Goal: Transaction & Acquisition: Purchase product/service

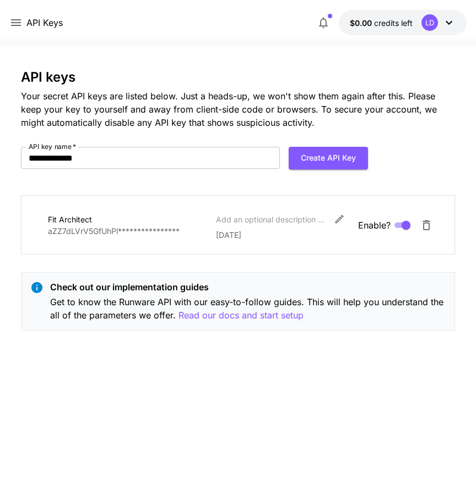
click at [400, 25] on span "credits left" at bounding box center [393, 22] width 39 height 9
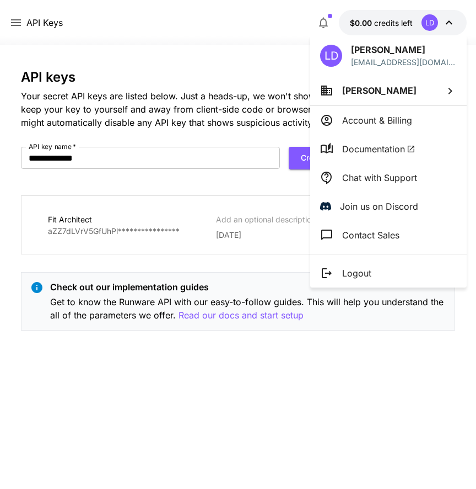
click at [393, 117] on p "Account & Billing" at bounding box center [377, 120] width 70 height 13
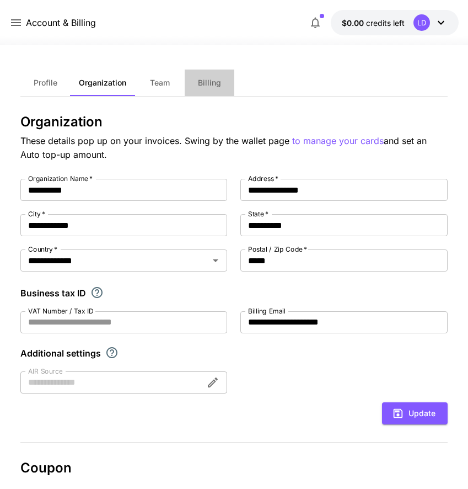
click at [215, 92] on button "Billing" at bounding box center [210, 82] width 50 height 26
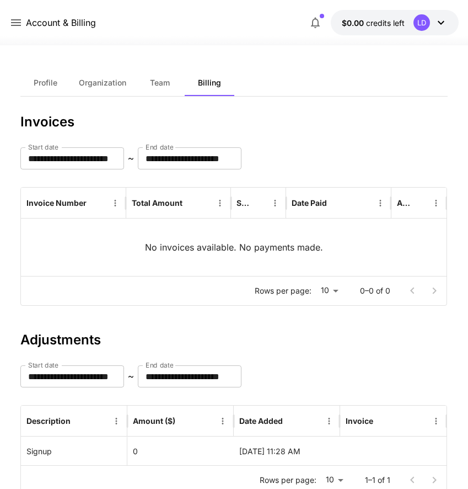
scroll to position [39, 0]
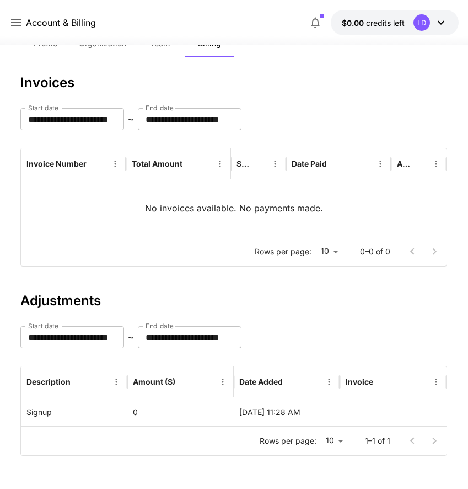
click at [430, 22] on div "LD" at bounding box center [422, 22] width 17 height 17
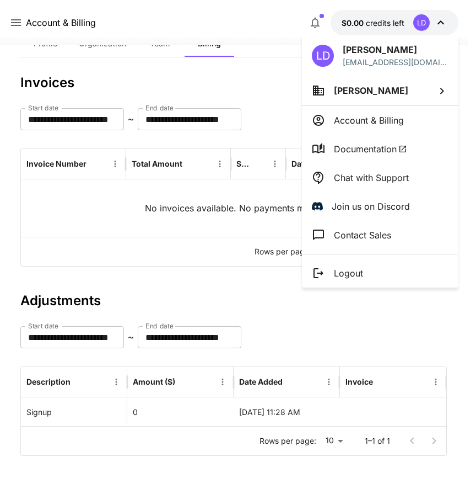
click at [382, 94] on li "[PERSON_NAME]" at bounding box center [380, 91] width 157 height 30
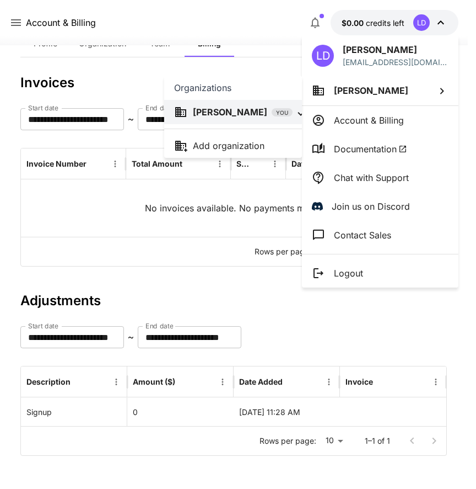
click at [385, 108] on div at bounding box center [238, 244] width 476 height 489
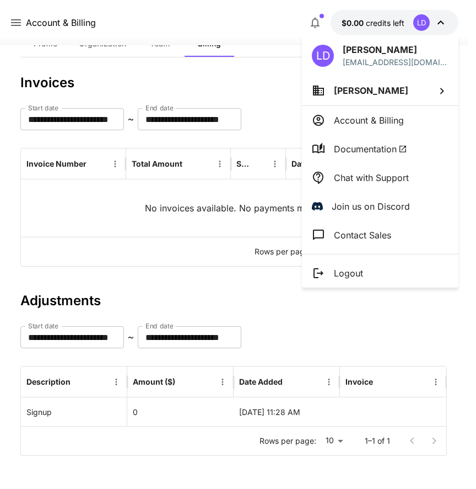
click at [385, 120] on p "Account & Billing" at bounding box center [369, 120] width 70 height 13
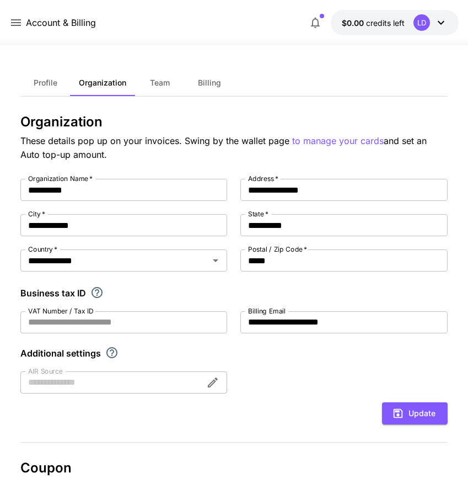
click at [40, 79] on span "Profile" at bounding box center [46, 83] width 24 height 10
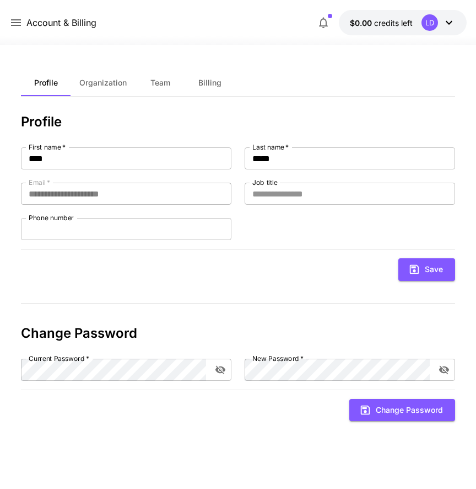
click at [12, 20] on icon at bounding box center [16, 22] width 10 height 7
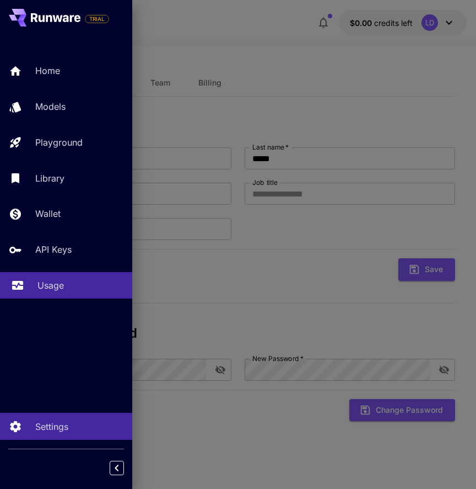
click at [73, 287] on div "Usage" at bounding box center [81, 285] width 86 height 13
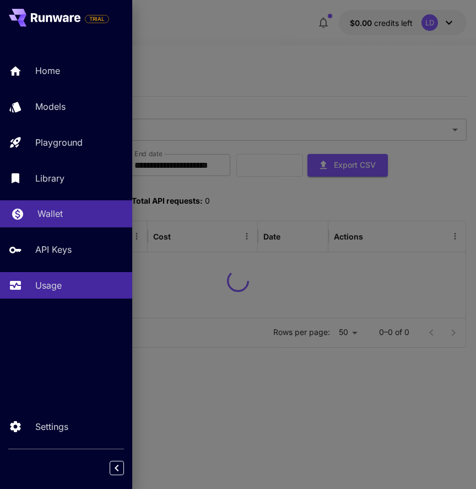
click at [51, 213] on p "Wallet" at bounding box center [50, 213] width 25 height 13
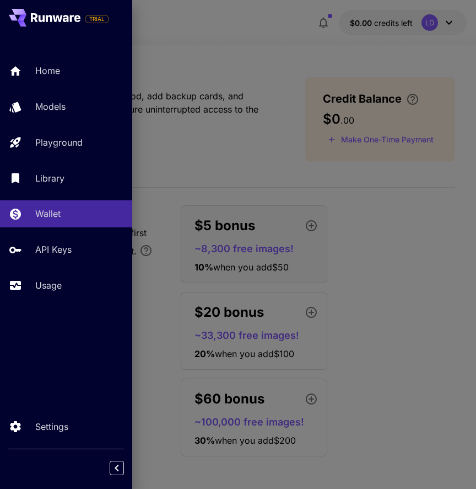
click at [380, 219] on div at bounding box center [238, 244] width 476 height 489
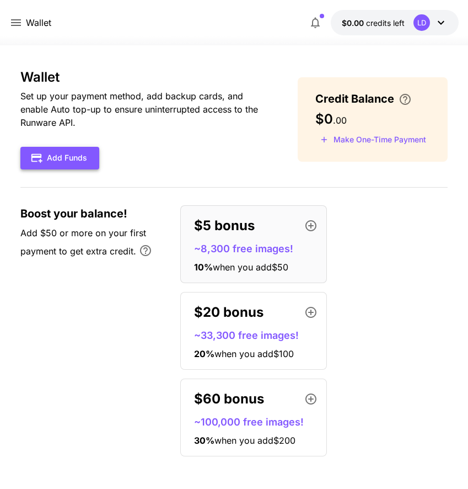
click at [82, 157] on button "Add Funds" at bounding box center [59, 158] width 79 height 23
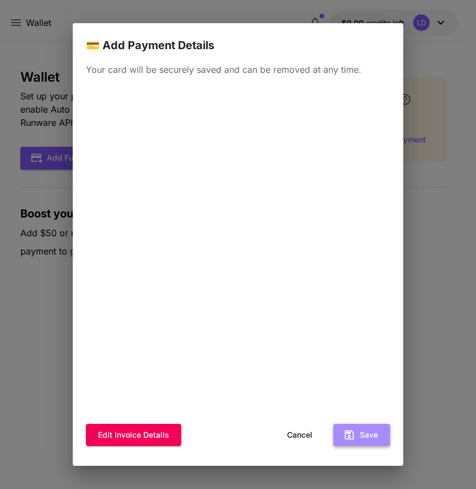
click at [357, 431] on button "Save" at bounding box center [362, 435] width 57 height 23
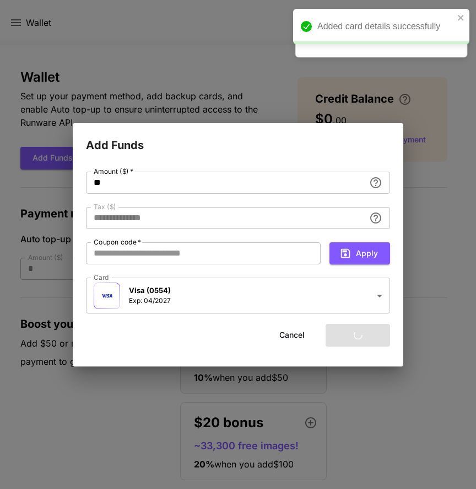
type input "****"
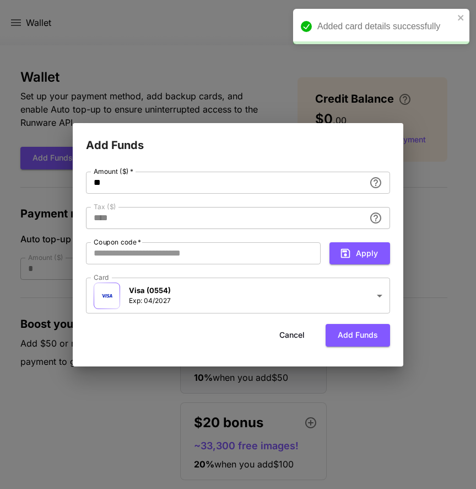
click at [286, 331] on button "Cancel" at bounding box center [292, 335] width 50 height 23
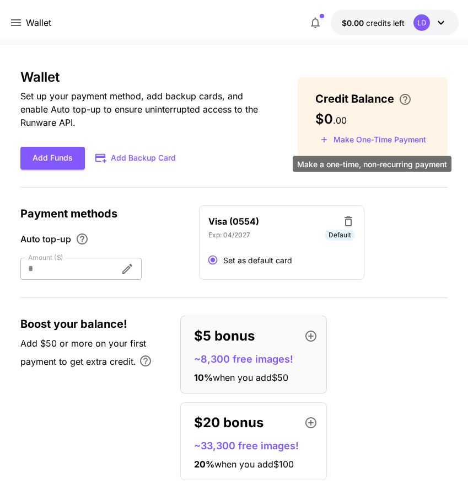
click at [368, 141] on button "Make One-Time Payment" at bounding box center [373, 139] width 116 height 17
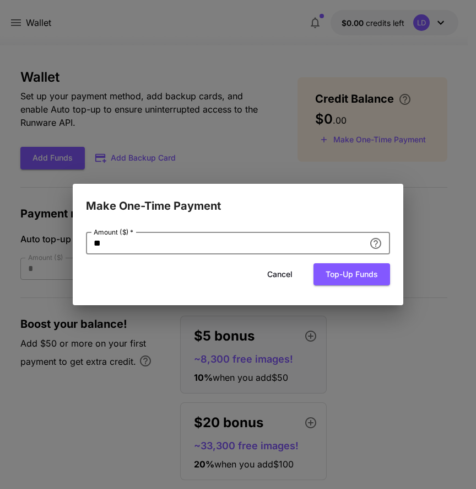
click at [205, 247] on input "**" at bounding box center [225, 243] width 279 height 22
type input "*"
click at [350, 271] on button "Top-up funds" at bounding box center [352, 274] width 77 height 23
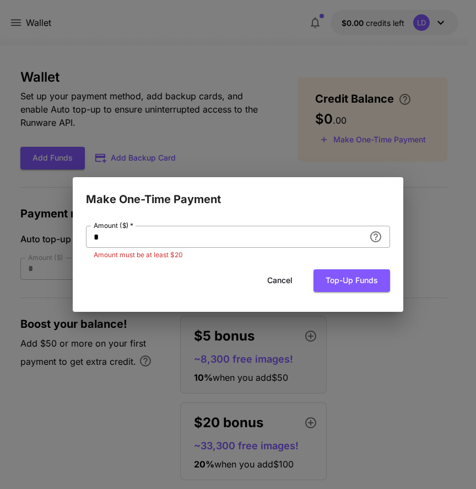
click at [213, 237] on input "*" at bounding box center [225, 237] width 279 height 22
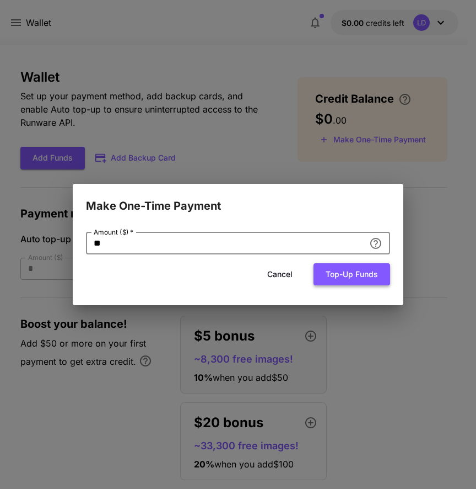
type input "**"
click at [349, 270] on button "Top-up funds" at bounding box center [352, 274] width 77 height 23
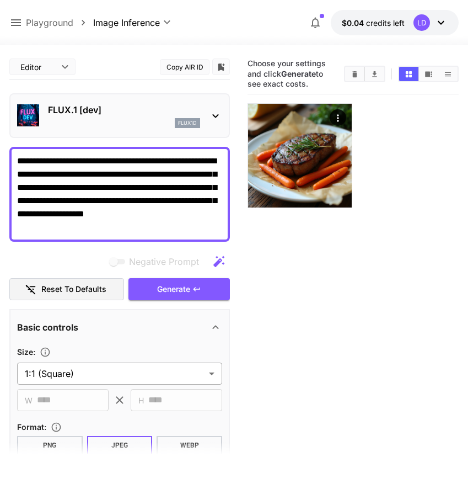
scroll to position [89, 0]
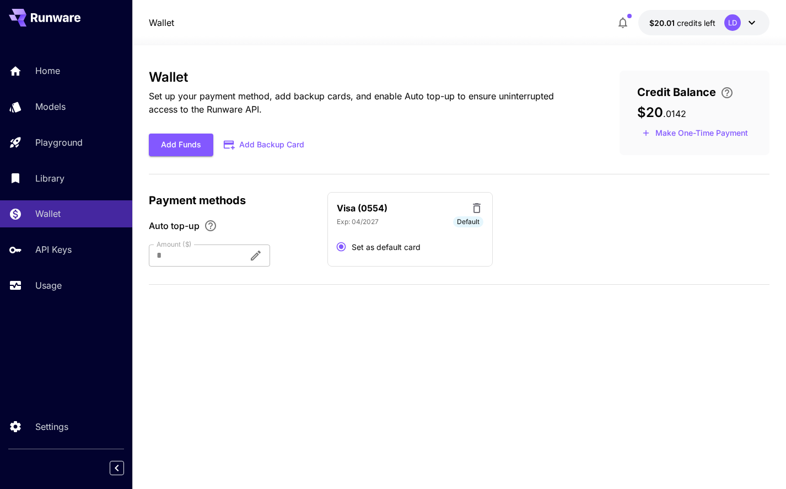
click at [388, 202] on div "Visa (0554)" at bounding box center [410, 208] width 147 height 14
click at [370, 206] on p "Visa (0554)" at bounding box center [362, 207] width 51 height 13
click at [65, 422] on p "Settings" at bounding box center [54, 426] width 33 height 13
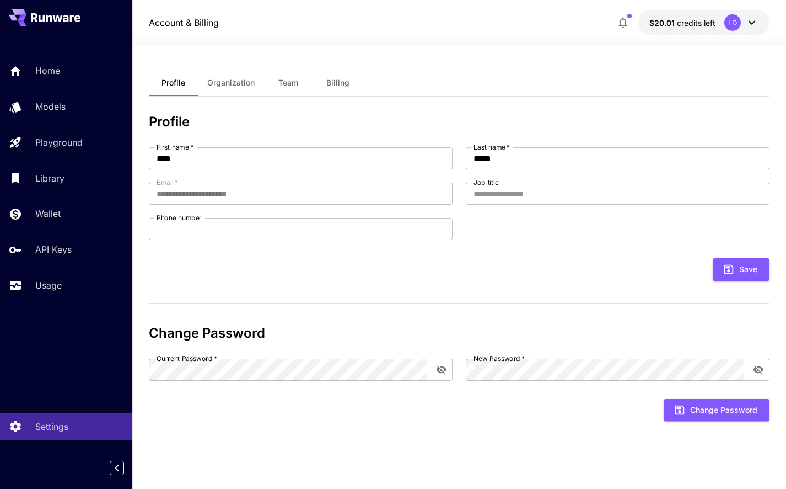
click at [328, 76] on button "Billing" at bounding box center [338, 82] width 50 height 26
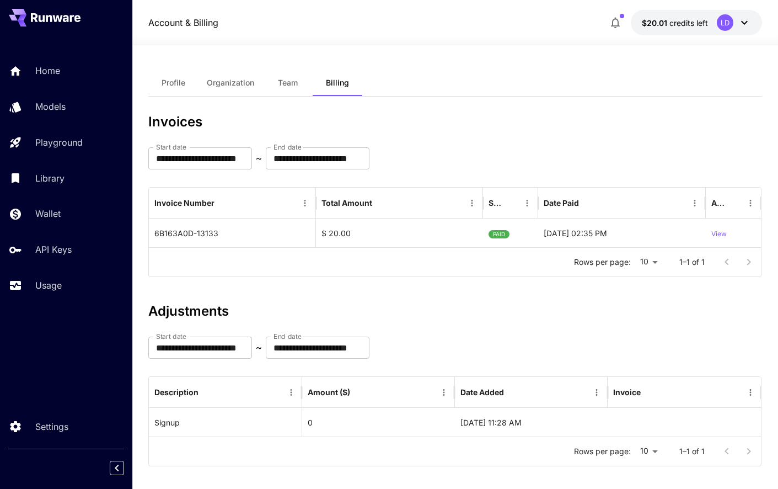
scroll to position [10, 0]
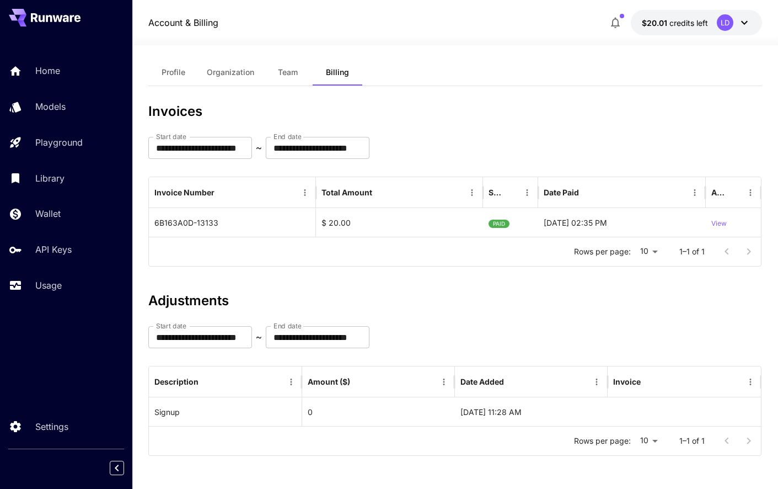
click at [476, 24] on span "$20.01" at bounding box center [656, 22] width 28 height 9
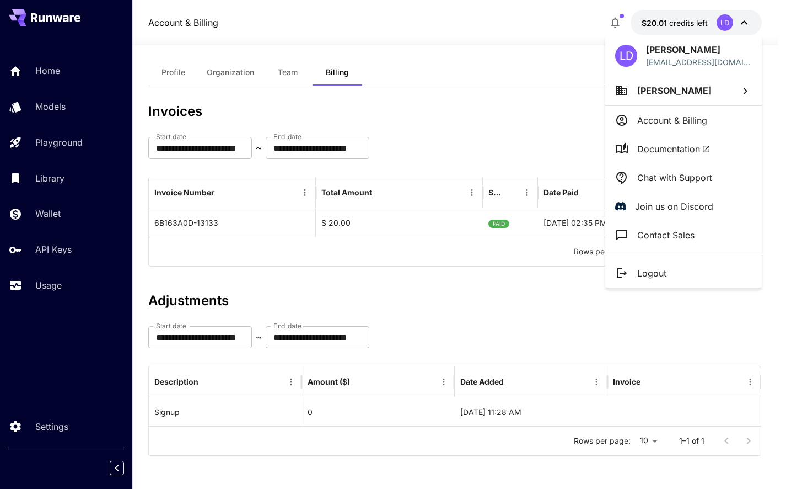
click at [476, 171] on p "Chat with Support" at bounding box center [675, 177] width 75 height 13
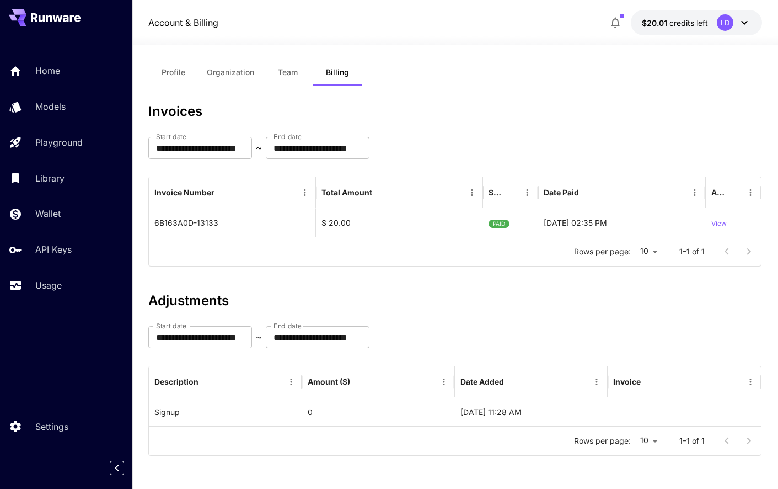
click at [442, 282] on div "**********" at bounding box center [454, 284] width 613 height 361
click at [60, 245] on p "API Keys" at bounding box center [56, 249] width 36 height 13
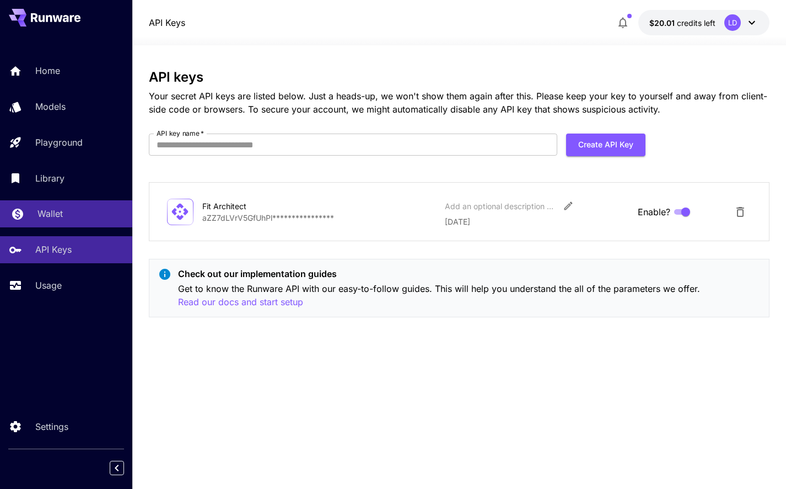
click at [65, 219] on div "Wallet" at bounding box center [81, 213] width 86 height 13
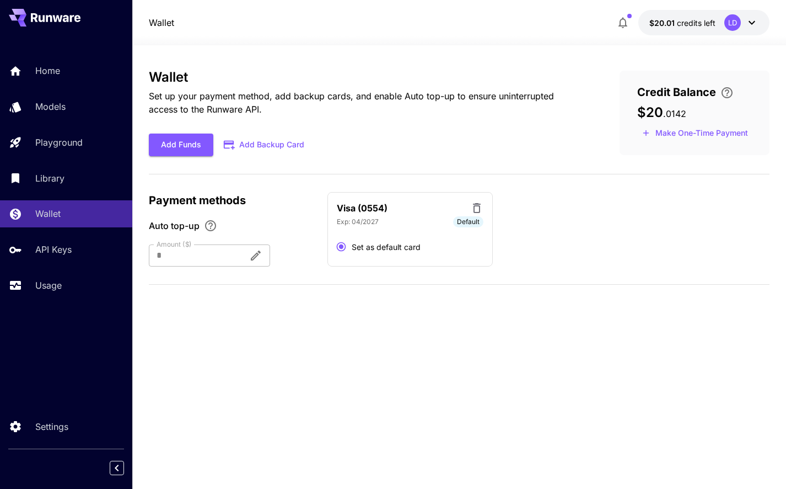
click at [209, 250] on div at bounding box center [194, 255] width 91 height 22
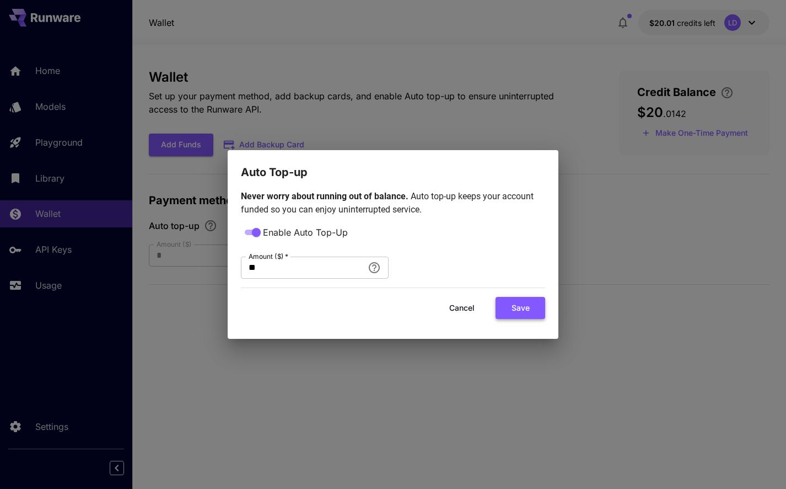
click at [476, 309] on button "Save" at bounding box center [521, 308] width 50 height 23
type input "**"
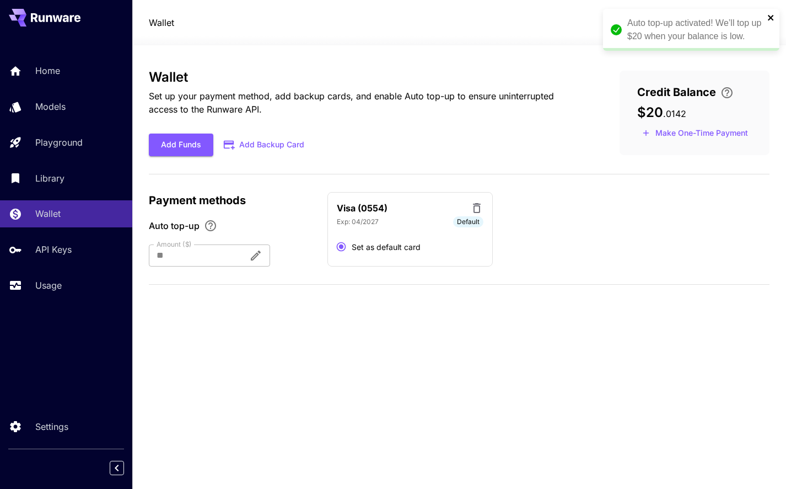
click at [476, 14] on icon "close" at bounding box center [772, 17] width 8 height 9
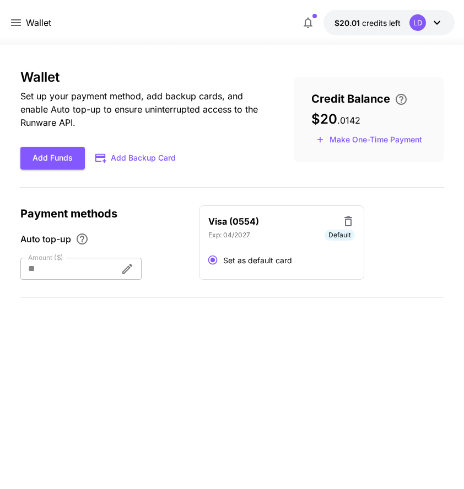
click at [314, 20] on icon "button" at bounding box center [308, 22] width 13 height 13
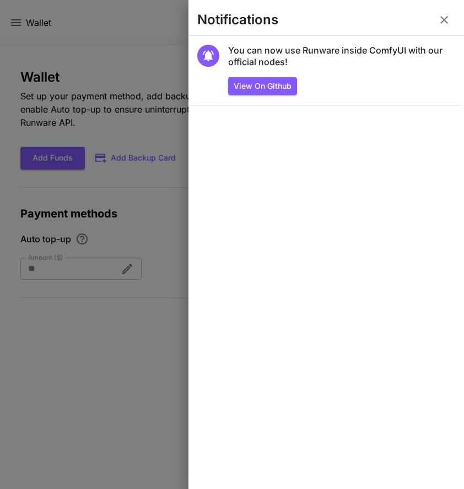
click at [436, 20] on button "button" at bounding box center [444, 20] width 22 height 22
